Goal: Find specific page/section: Find specific page/section

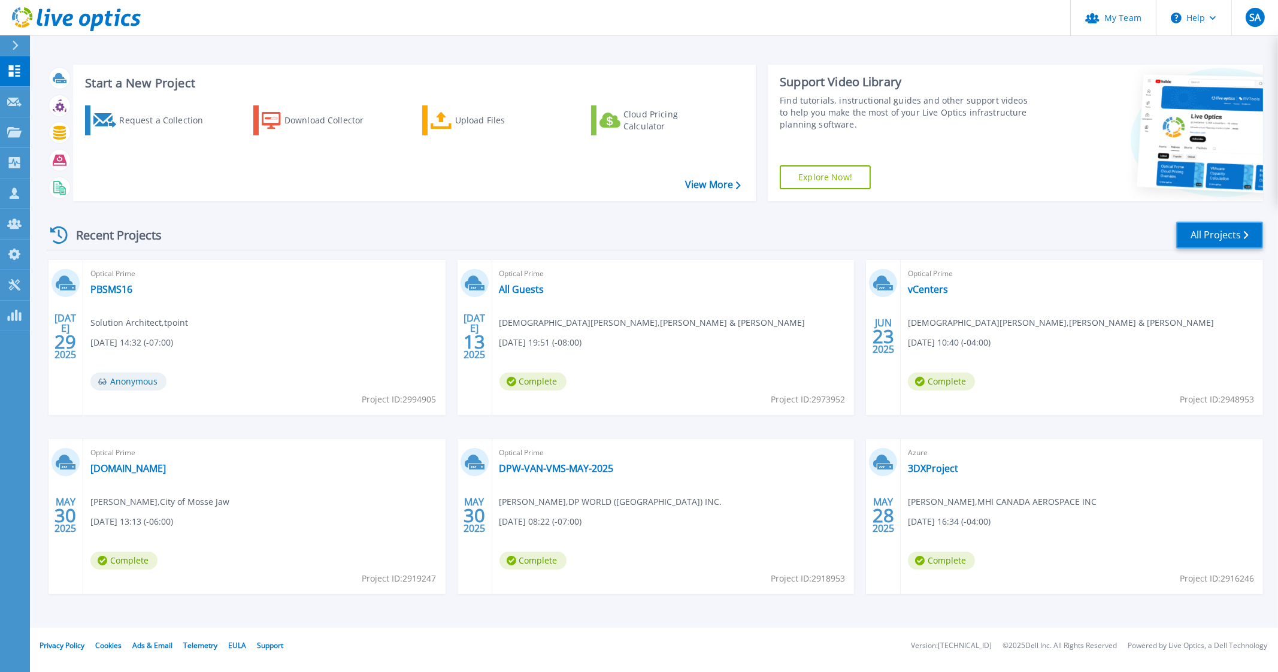
click at [1188, 234] on link "All Projects" at bounding box center [1219, 235] width 87 height 27
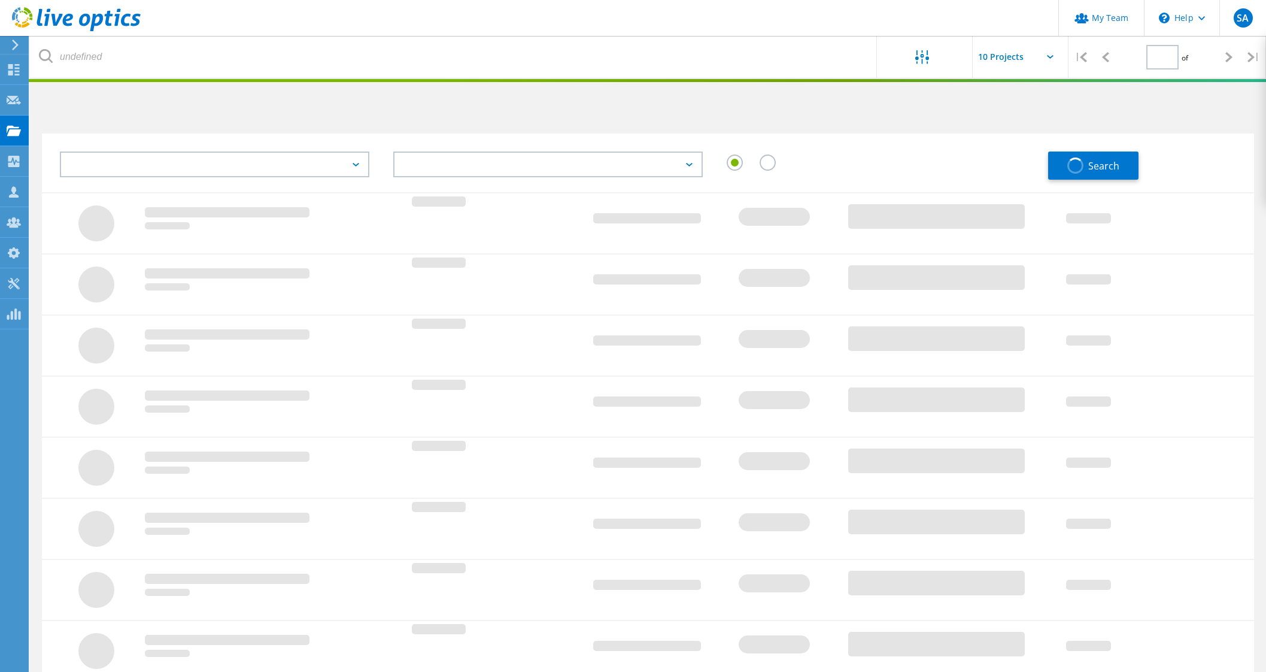
type input "1"
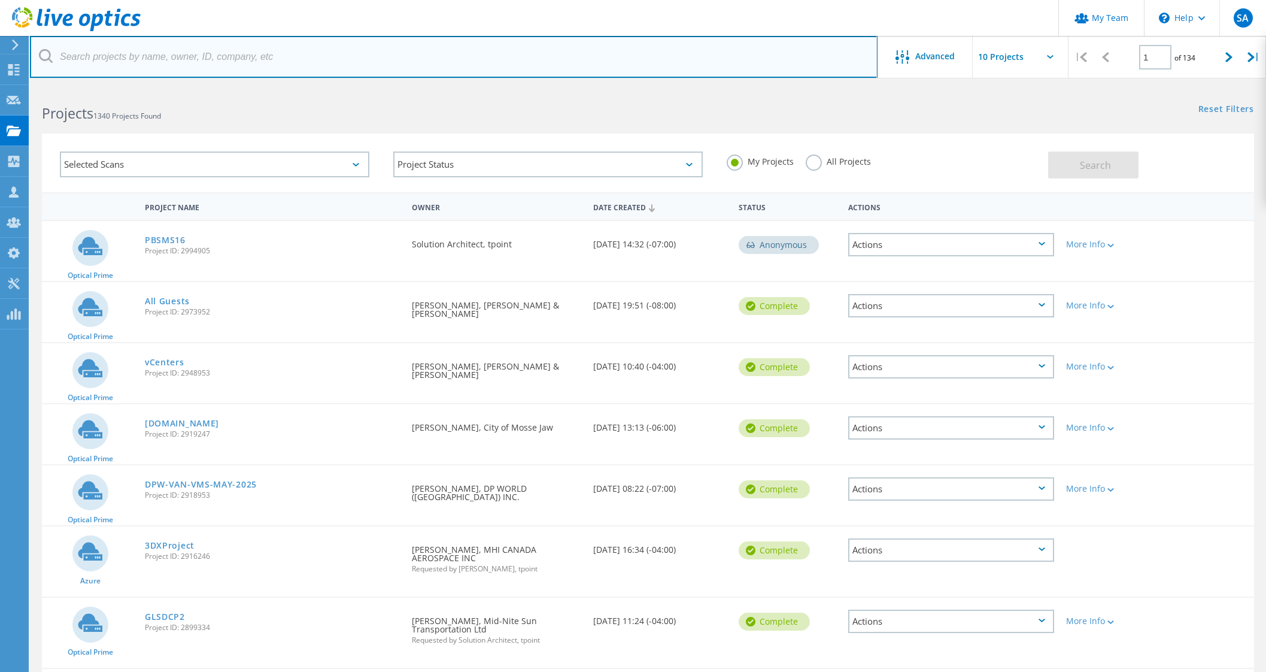
click at [200, 57] on input "text" at bounding box center [454, 57] width 848 height 42
type input "harmac"
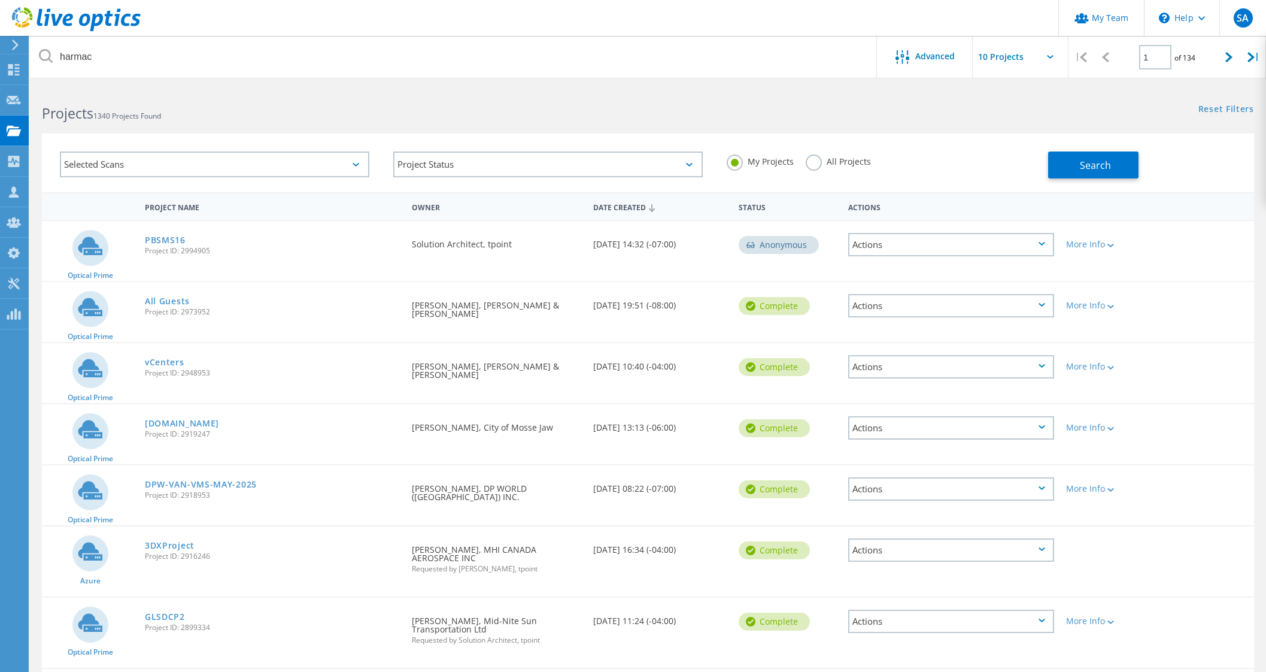
click at [832, 159] on label "All Projects" at bounding box center [838, 159] width 65 height 11
click at [0, 0] on input "All Projects" at bounding box center [0, 0] width 0 height 0
click at [1093, 159] on span "Search" at bounding box center [1095, 165] width 31 height 13
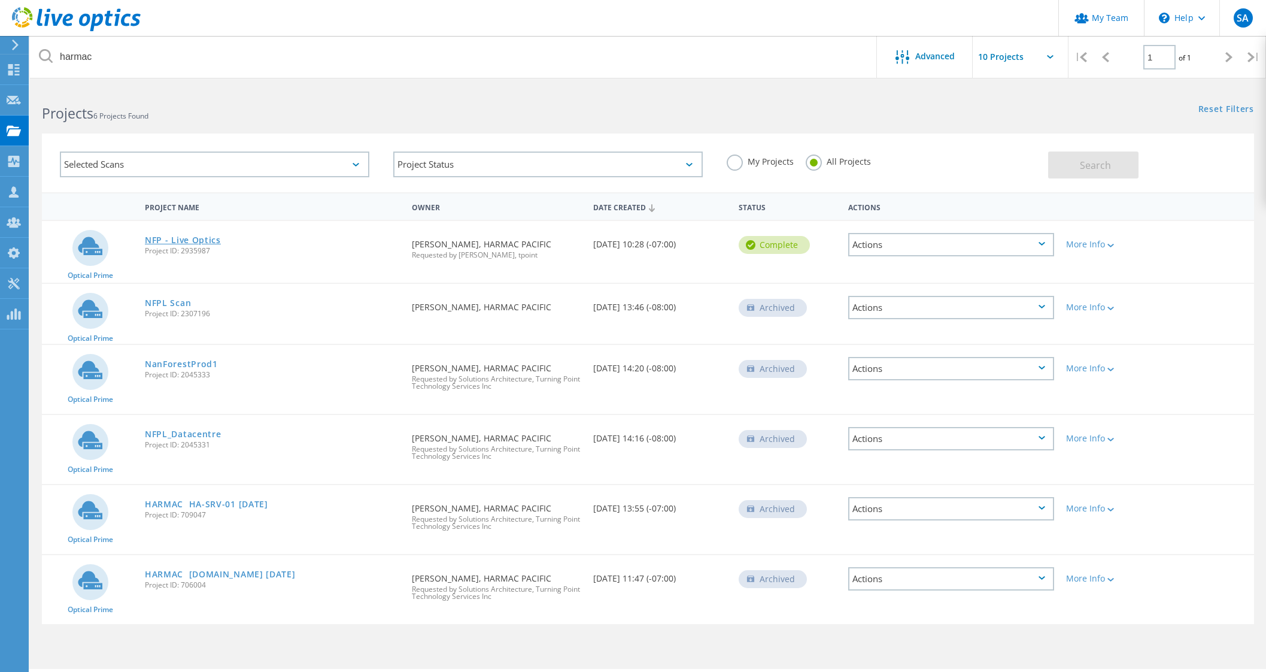
click at [180, 238] on link "NFP - Live Optics" at bounding box center [183, 240] width 76 height 8
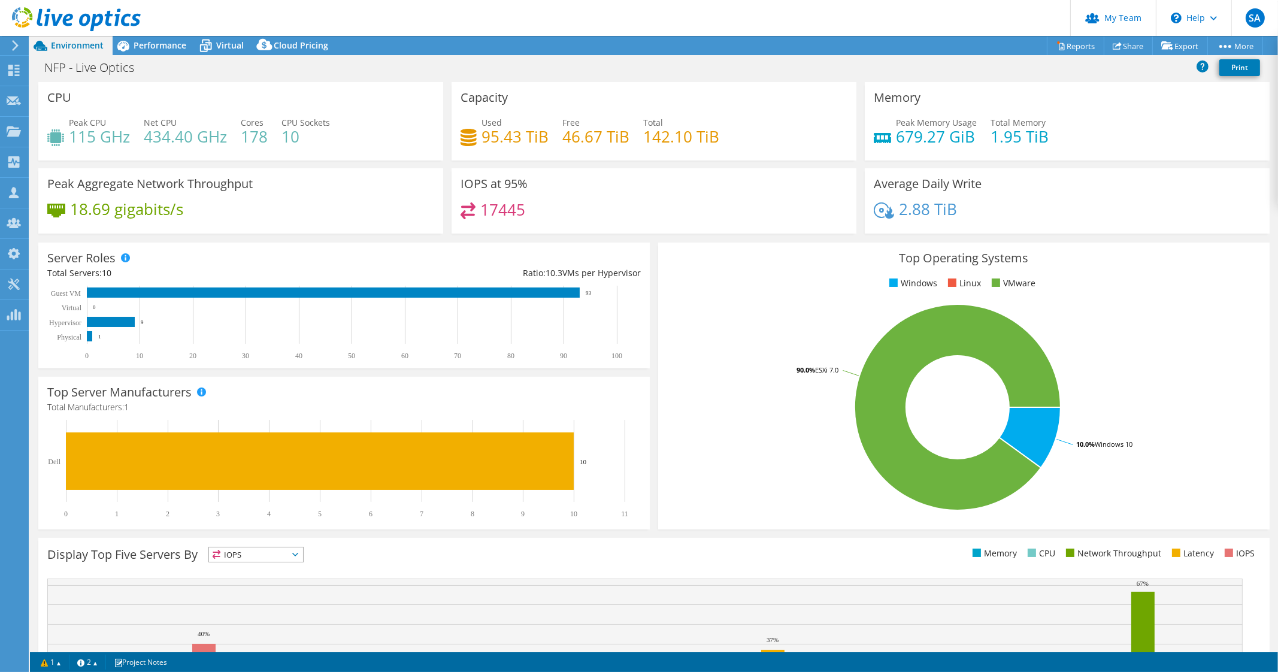
select select "Canada"
